Goal: Task Accomplishment & Management: Manage account settings

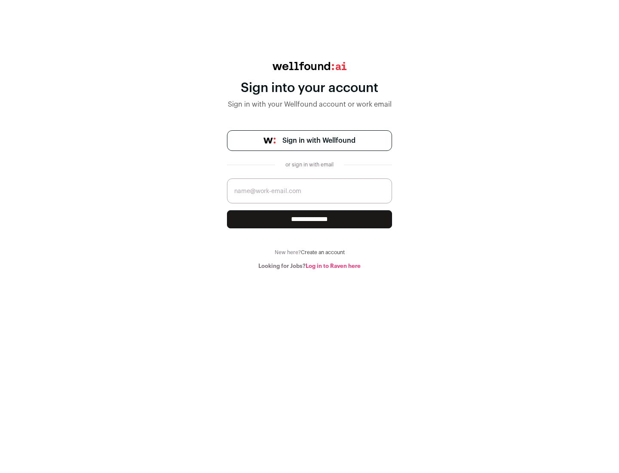
click at [319, 141] on span "Sign in with Wellfound" at bounding box center [318, 140] width 73 height 10
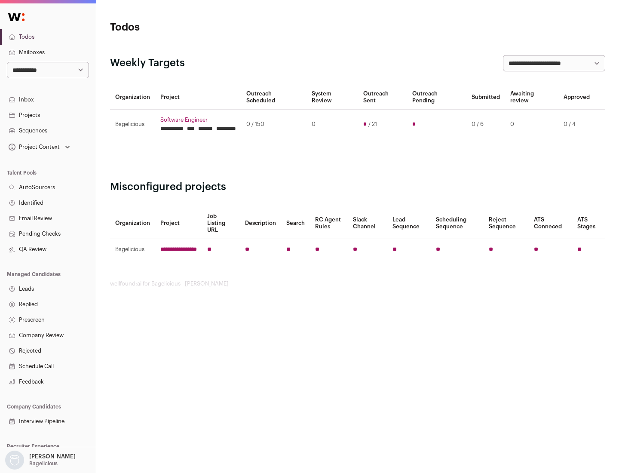
click at [48, 115] on link "Projects" at bounding box center [48, 114] width 96 height 15
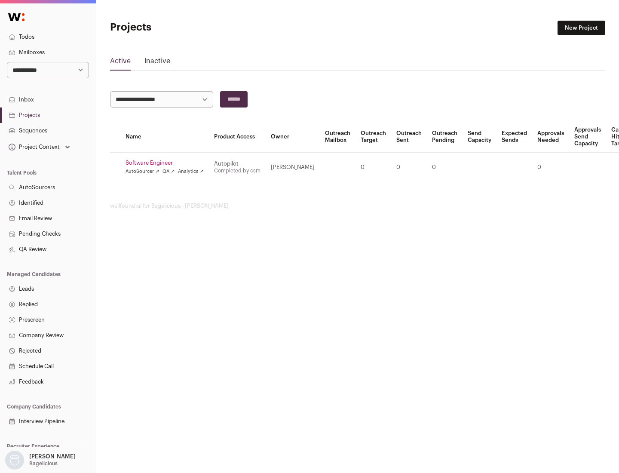
click at [167, 163] on link "Software Engineer" at bounding box center [165, 163] width 78 height 7
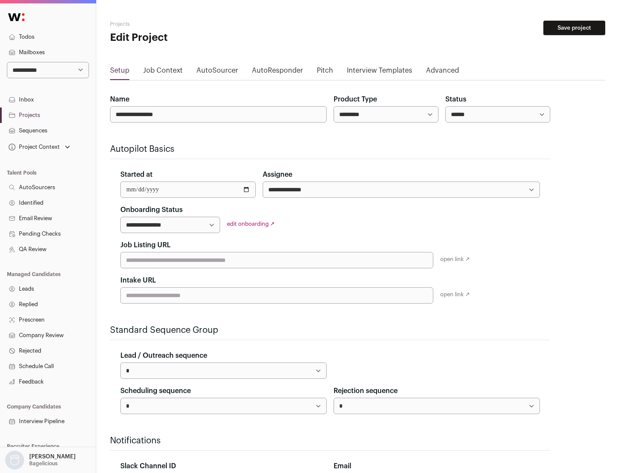
click at [574, 28] on button "Save project" at bounding box center [574, 28] width 62 height 15
